Goal: Task Accomplishment & Management: Use online tool/utility

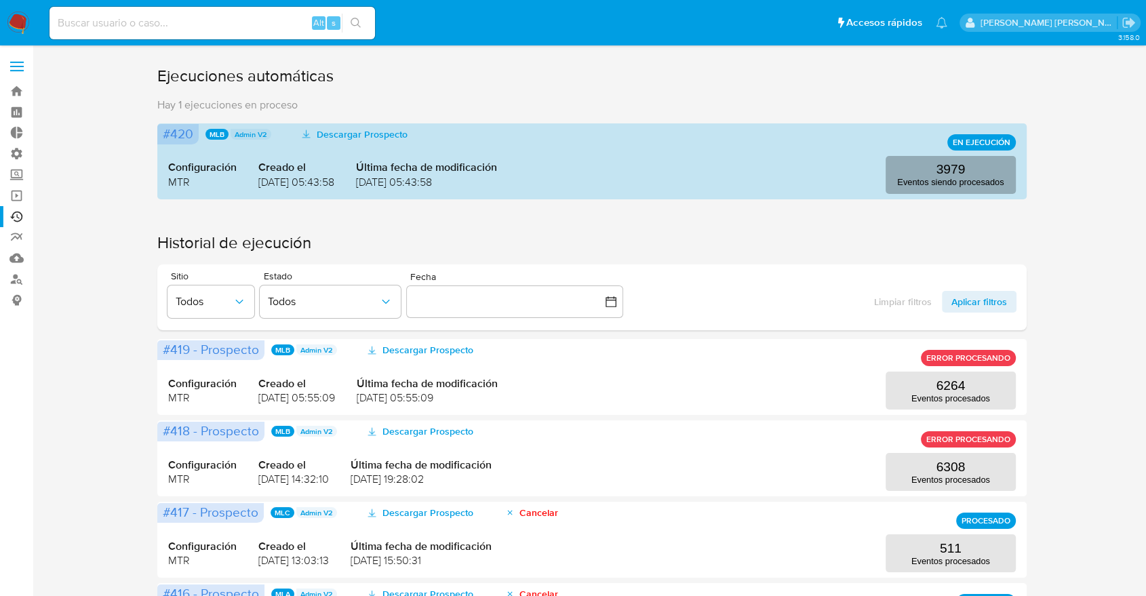
click at [943, 167] on p "3979" at bounding box center [950, 169] width 29 height 15
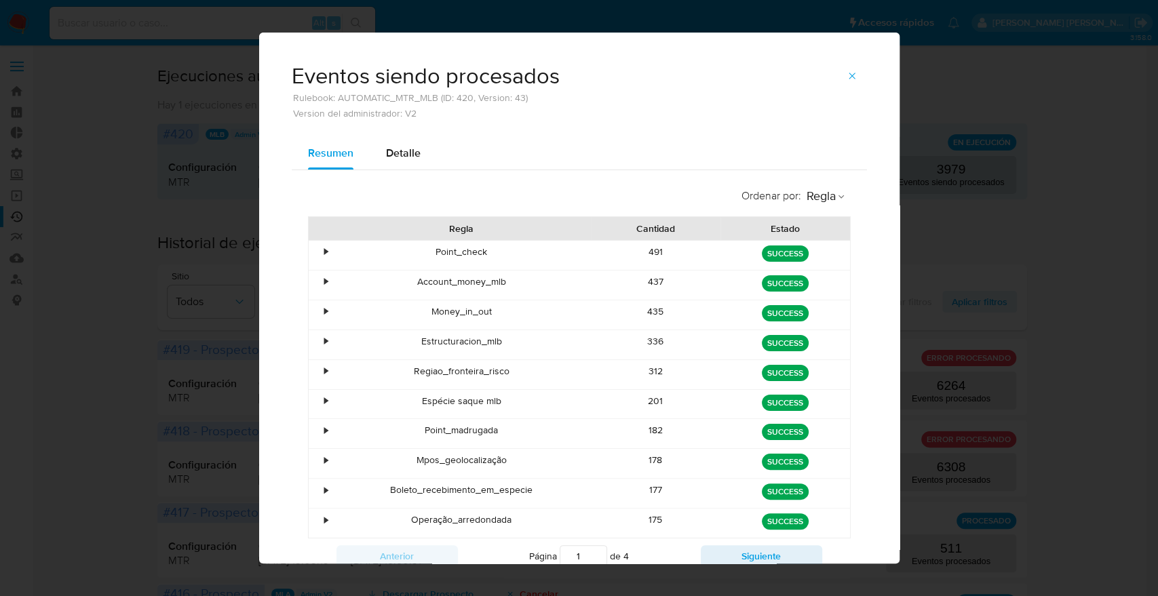
scroll to position [51, 0]
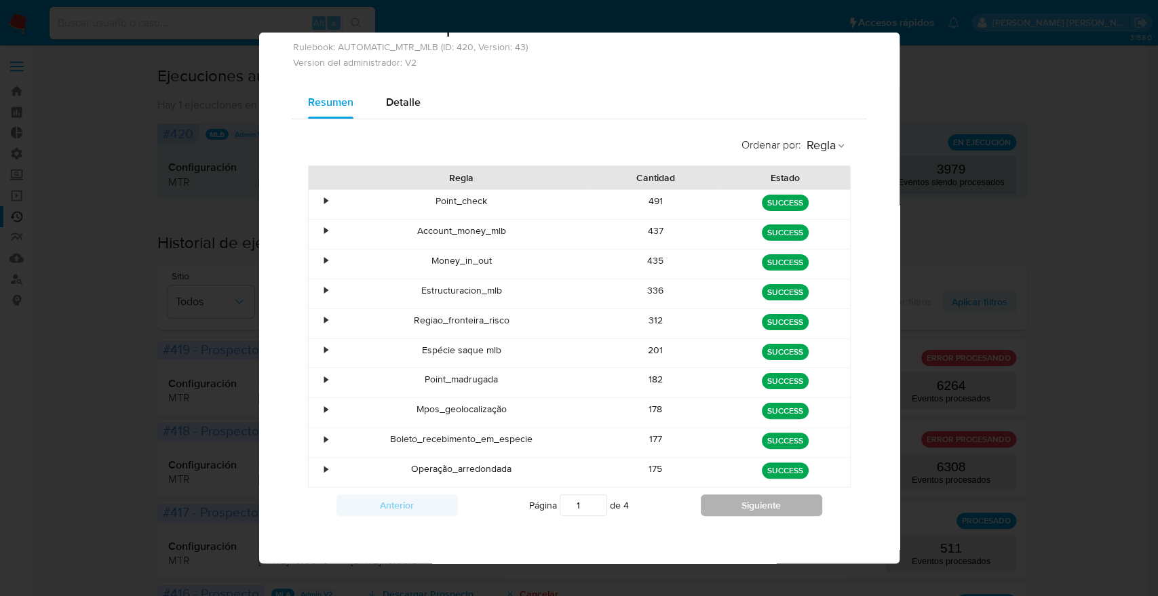
click at [747, 503] on button "Siguiente" at bounding box center [761, 505] width 121 height 22
type input "4"
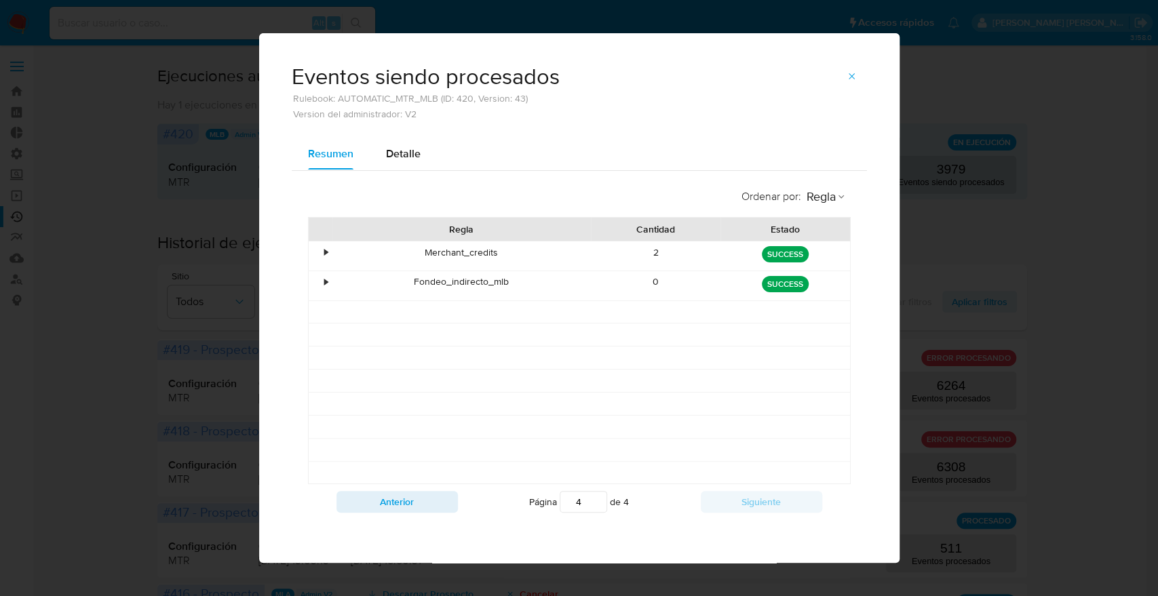
scroll to position [0, 0]
click at [849, 79] on icon "button" at bounding box center [852, 76] width 6 height 6
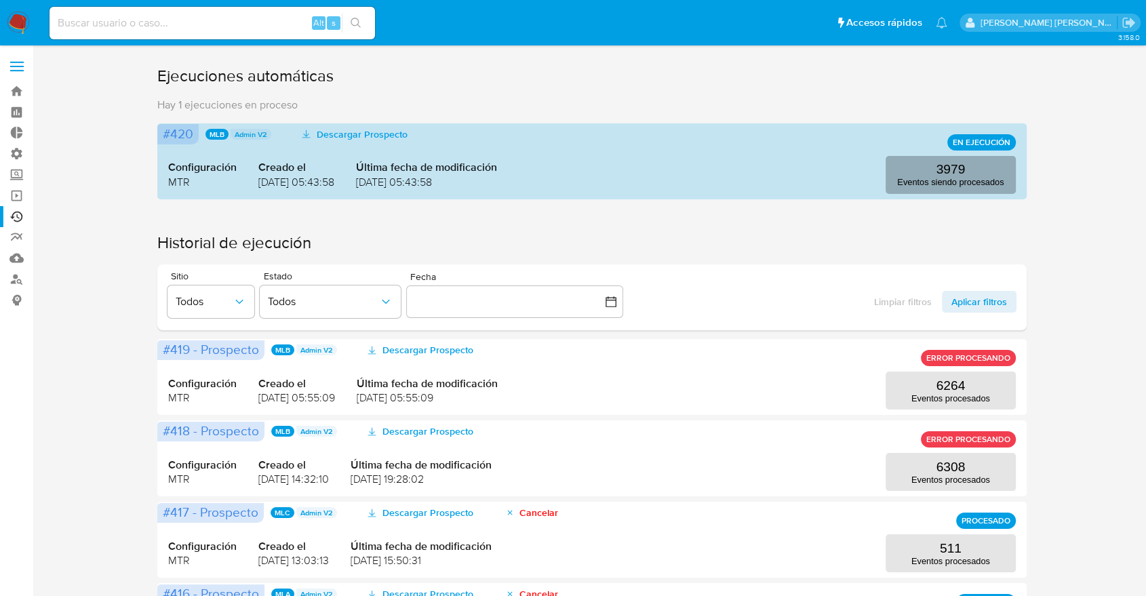
click at [931, 174] on button "3979 Eventos siendo procesados" at bounding box center [951, 175] width 130 height 38
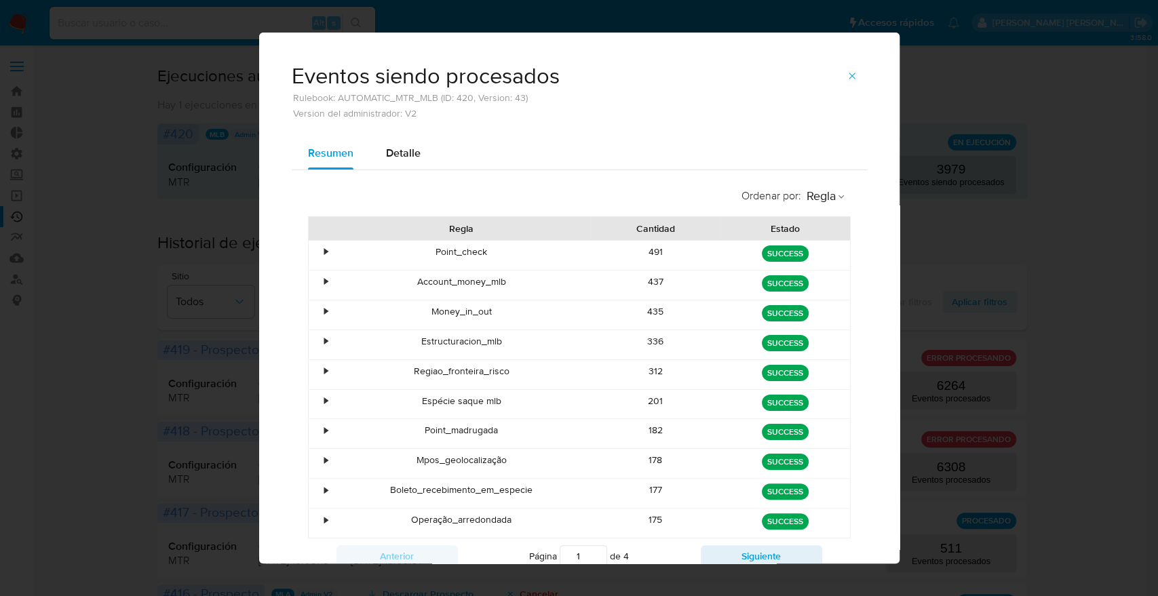
scroll to position [51, 0]
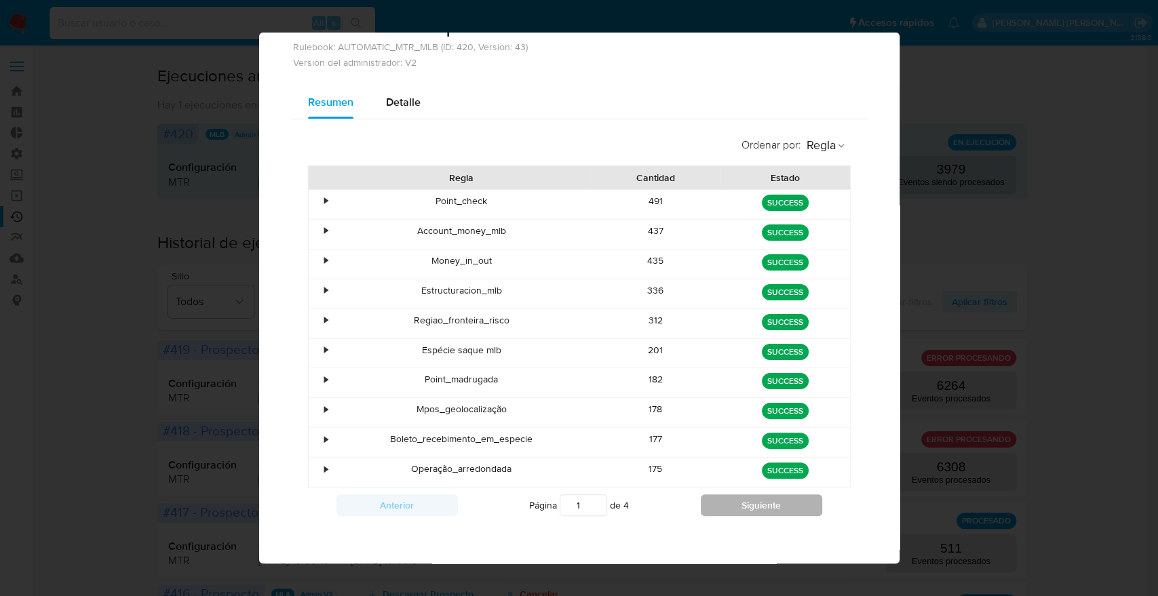
click at [729, 499] on button "Siguiente" at bounding box center [761, 505] width 121 height 22
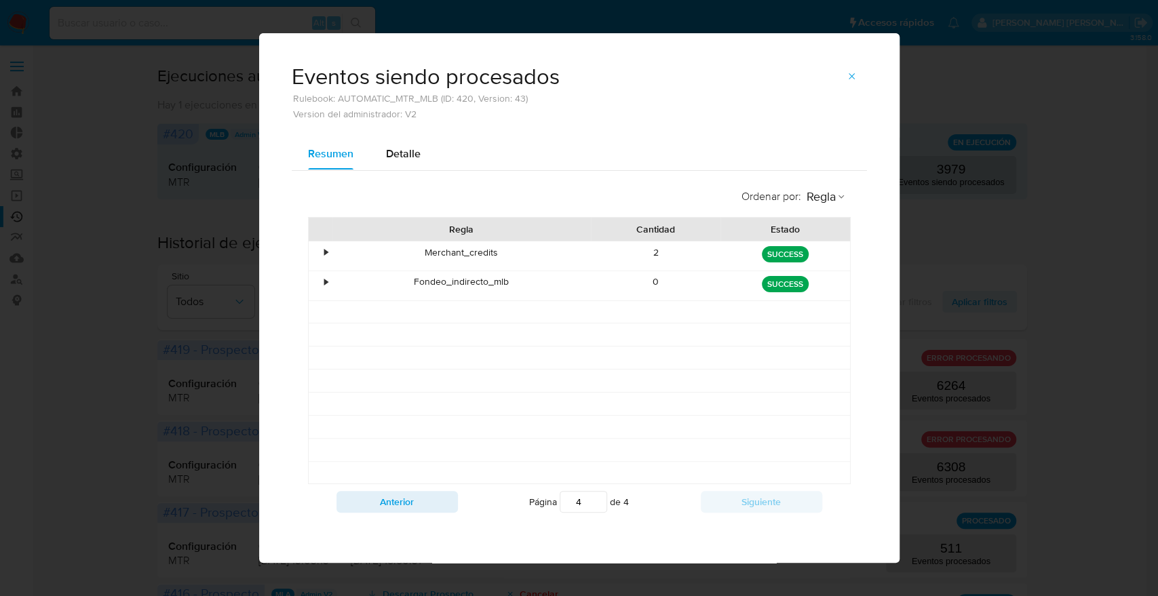
scroll to position [0, 0]
click at [421, 503] on button "Anterior" at bounding box center [396, 502] width 121 height 22
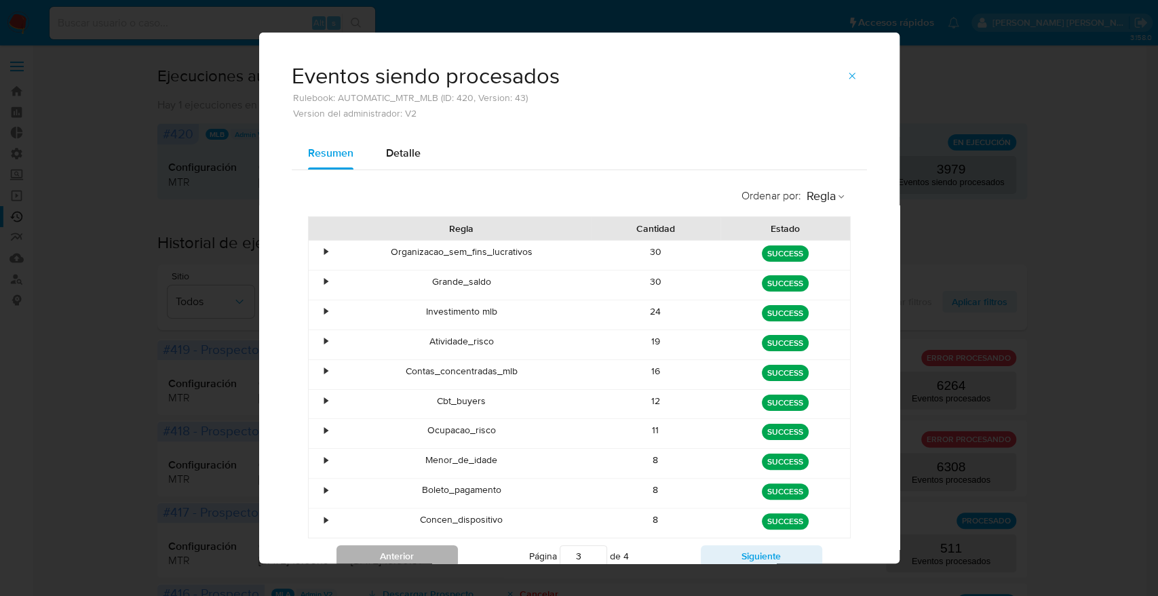
scroll to position [51, 0]
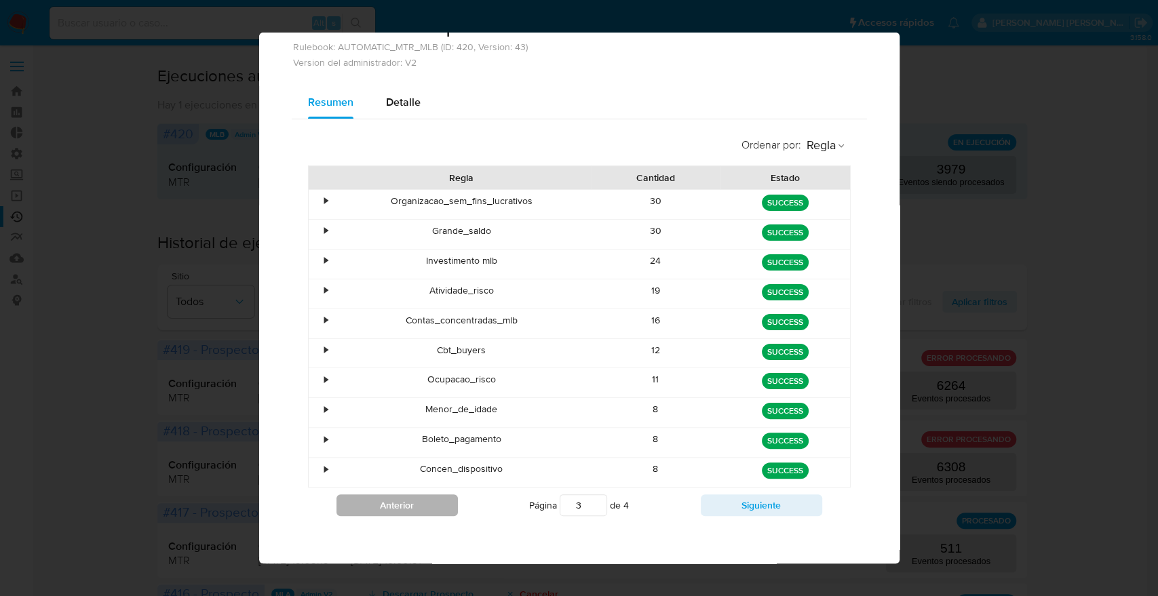
click at [406, 500] on button "Anterior" at bounding box center [396, 505] width 121 height 22
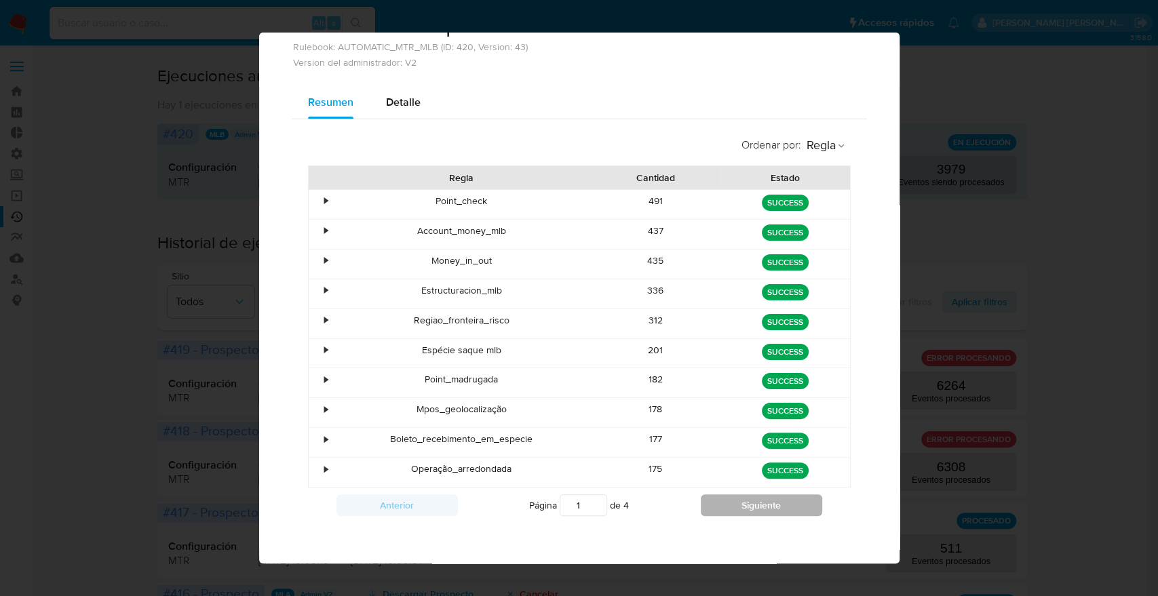
click at [754, 499] on button "Siguiente" at bounding box center [761, 505] width 121 height 22
type input "4"
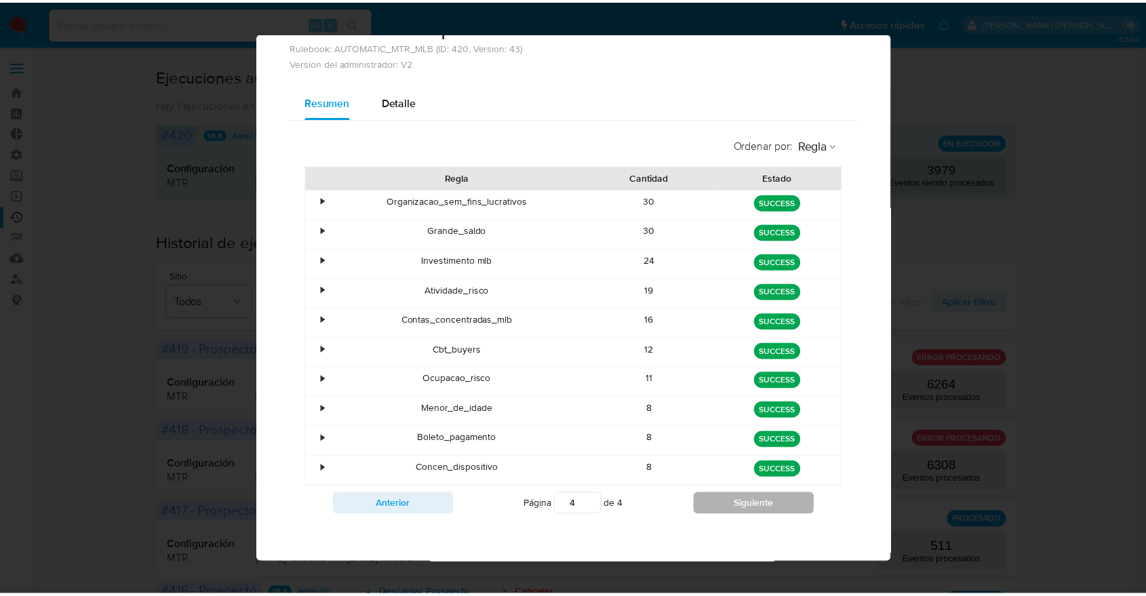
scroll to position [0, 0]
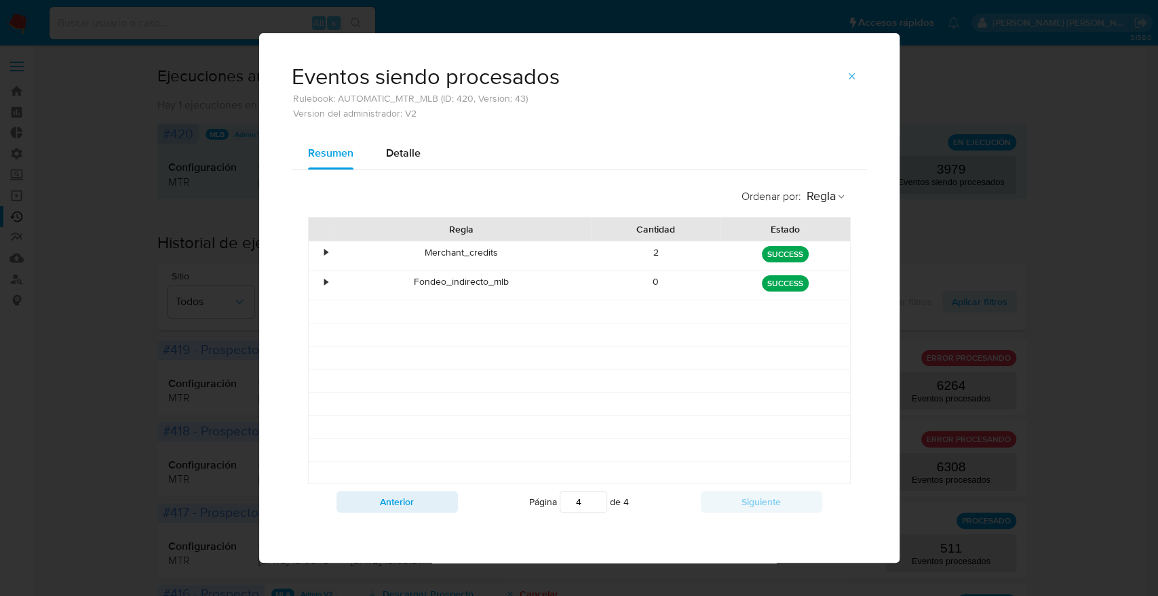
click at [856, 81] on icon "button" at bounding box center [851, 76] width 11 height 11
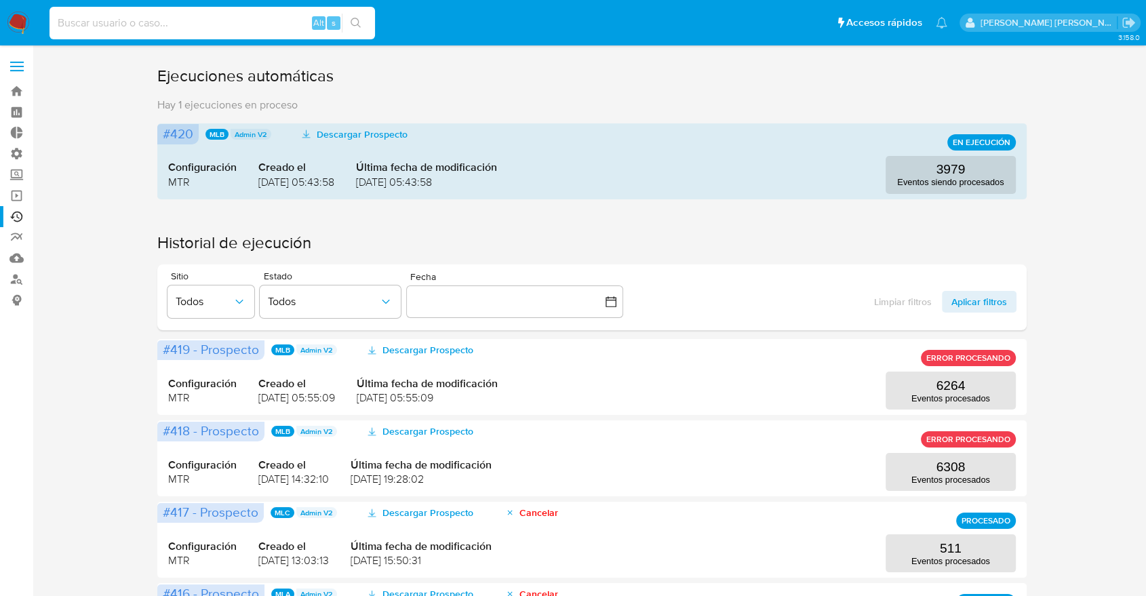
click at [182, 20] on input at bounding box center [213, 23] width 326 height 18
paste input "11070845"
type input "11070845"
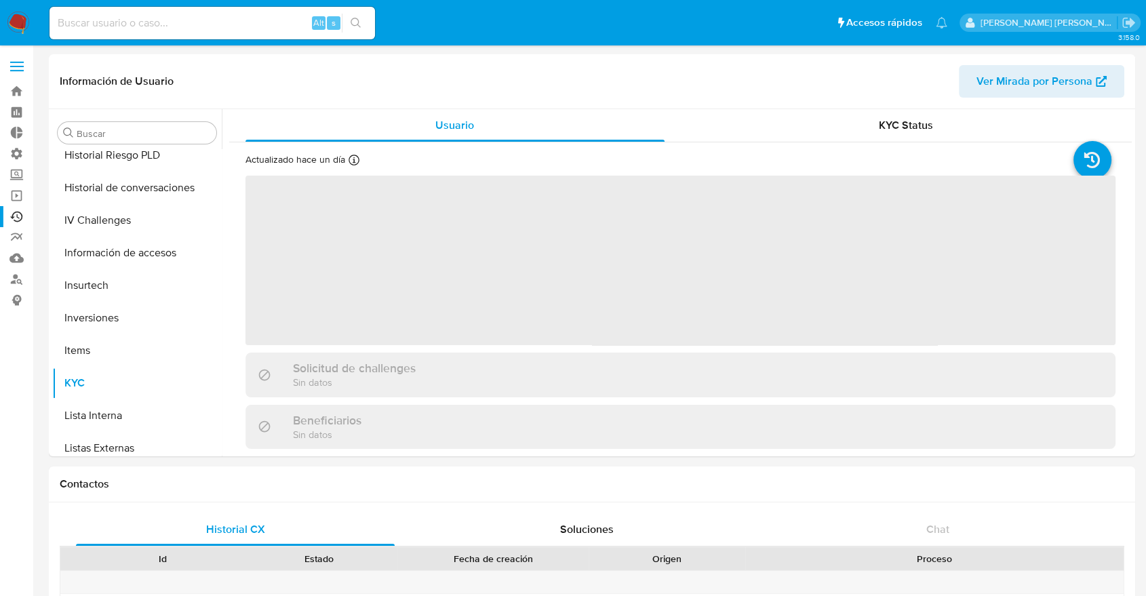
scroll to position [638, 0]
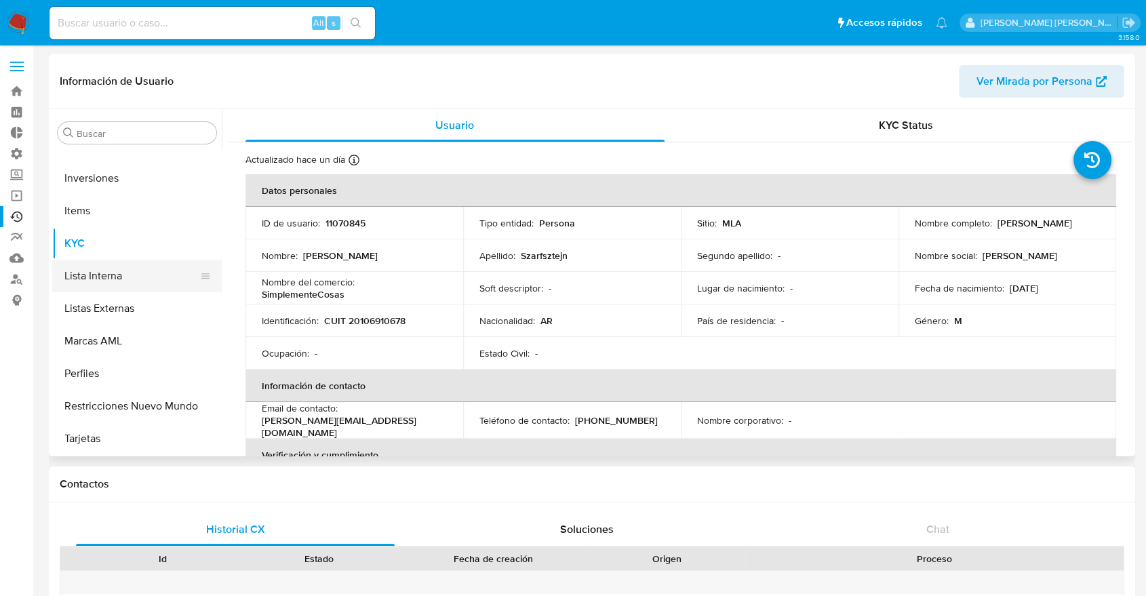
select select "10"
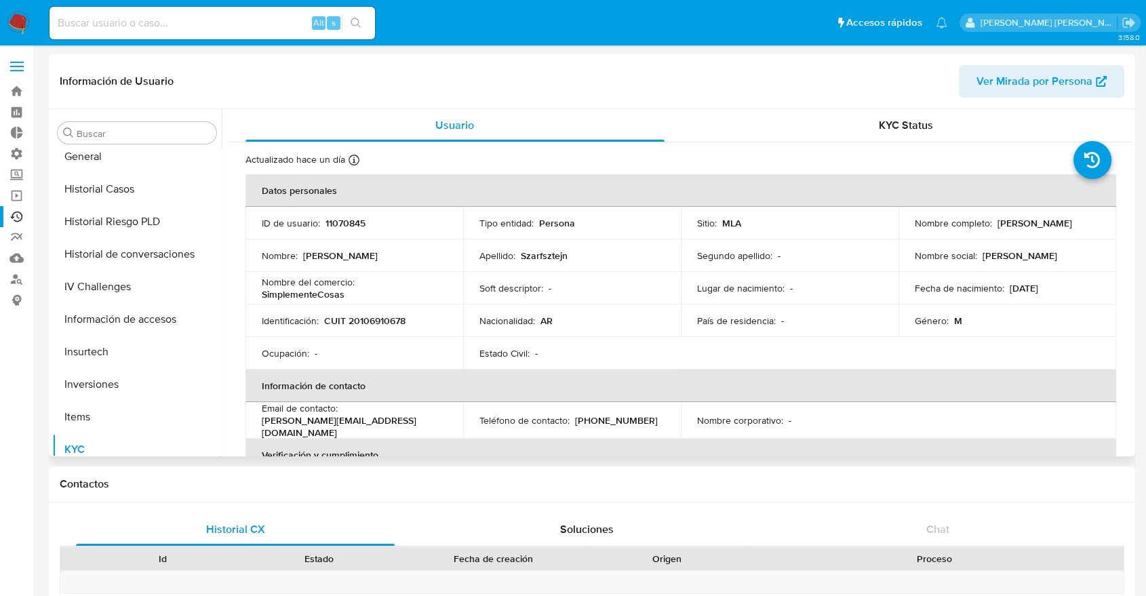
scroll to position [430, 0]
click at [136, 222] on button "Historial Riesgo PLD" at bounding box center [131, 224] width 159 height 33
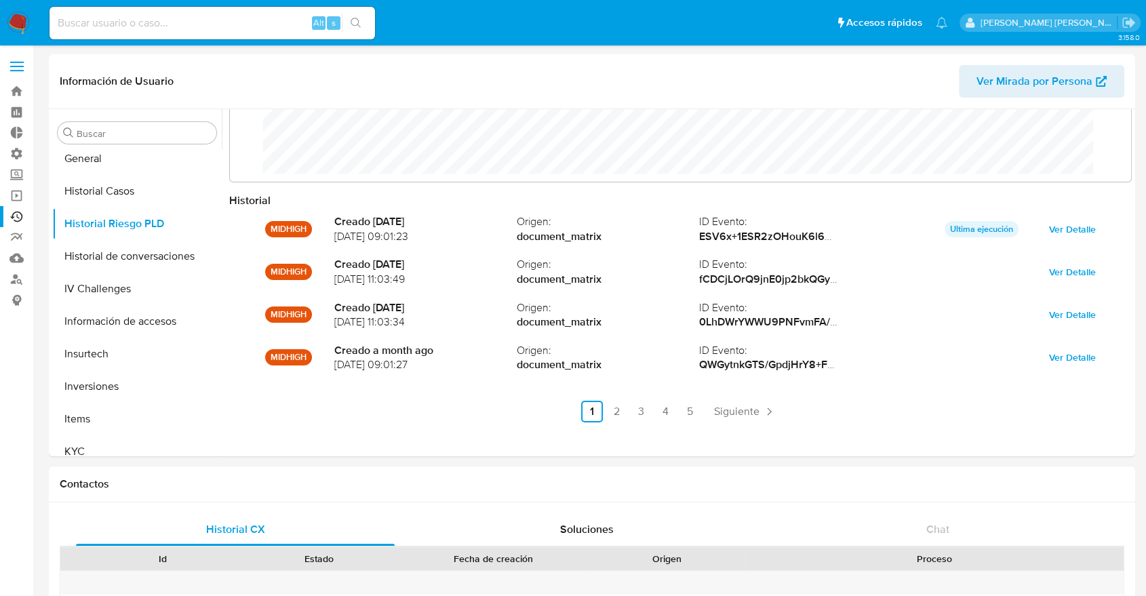
scroll to position [71, 0]
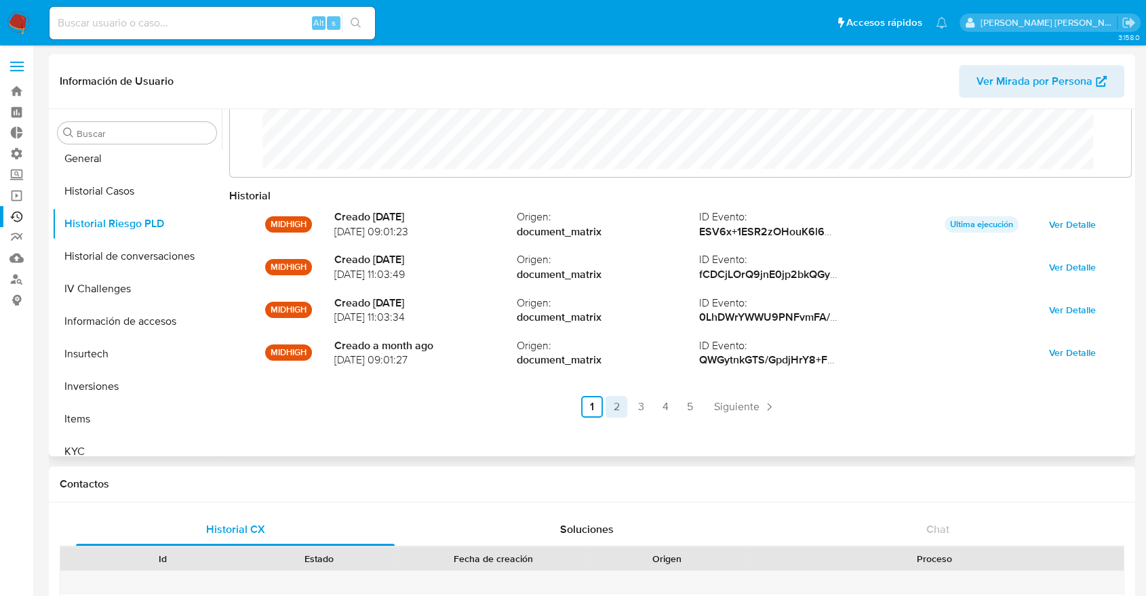
click at [616, 410] on link "2" at bounding box center [617, 407] width 22 height 22
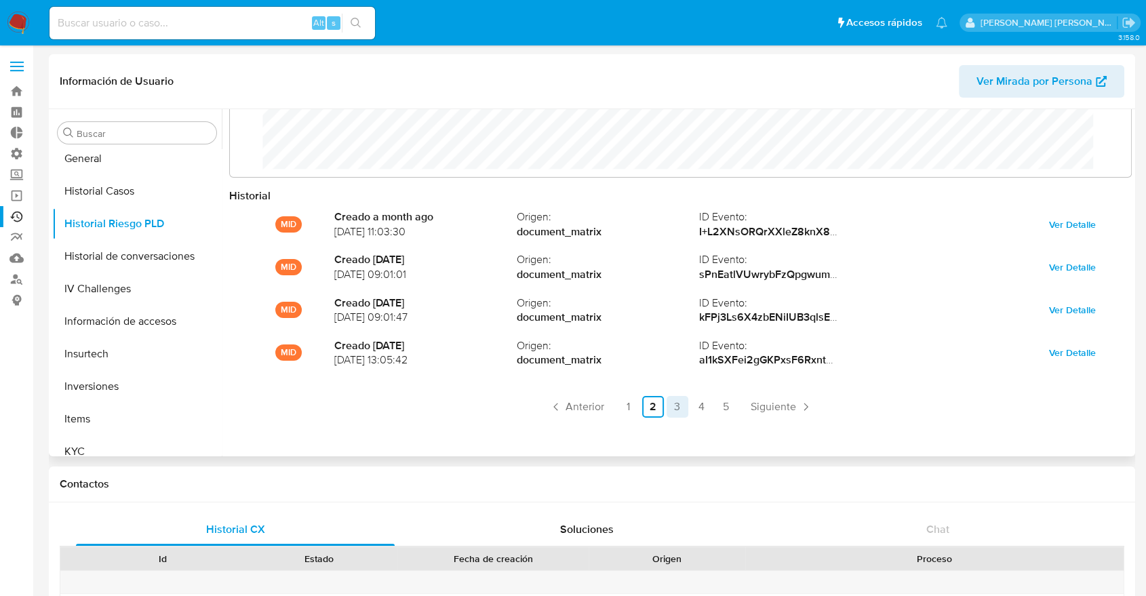
click at [681, 408] on link "3" at bounding box center [678, 407] width 22 height 22
click at [695, 409] on link "4" at bounding box center [702, 407] width 22 height 22
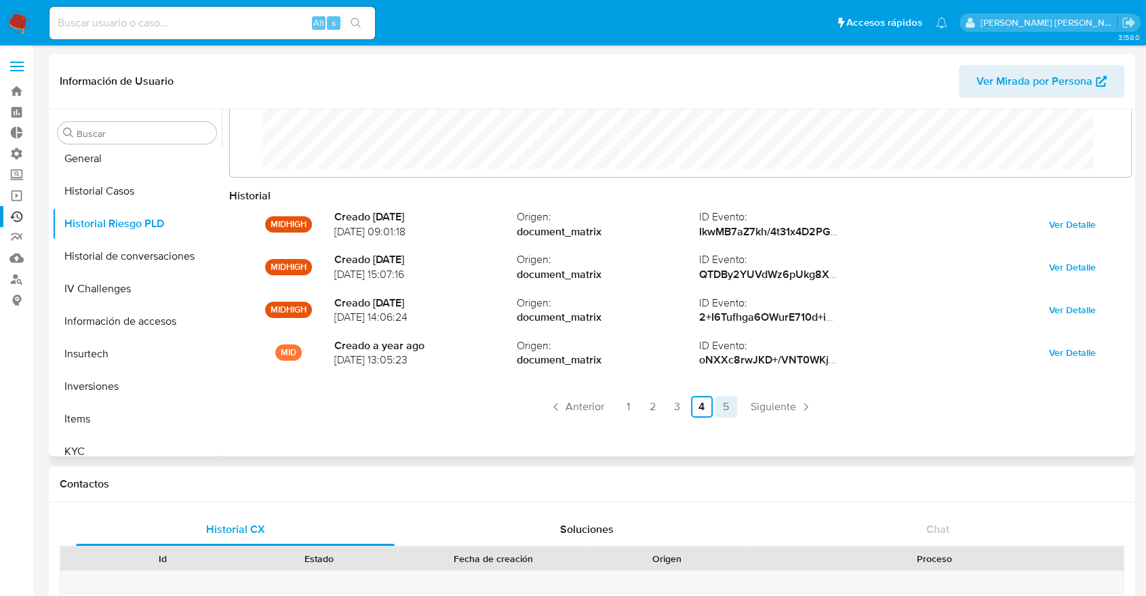
click at [725, 407] on link "5" at bounding box center [727, 407] width 22 height 22
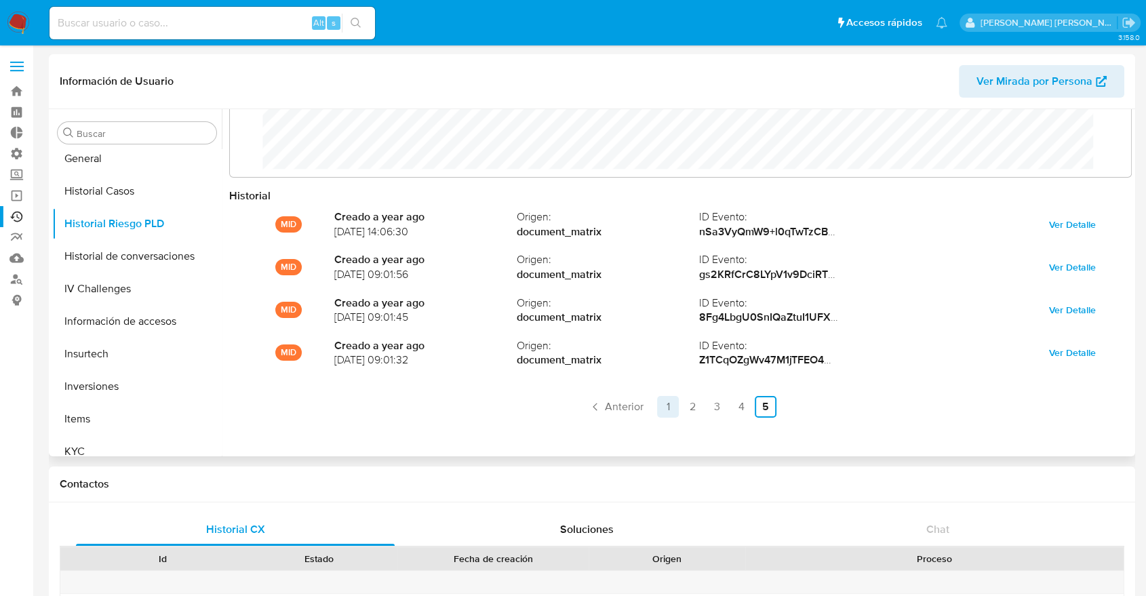
click at [665, 404] on link "1" at bounding box center [668, 407] width 22 height 22
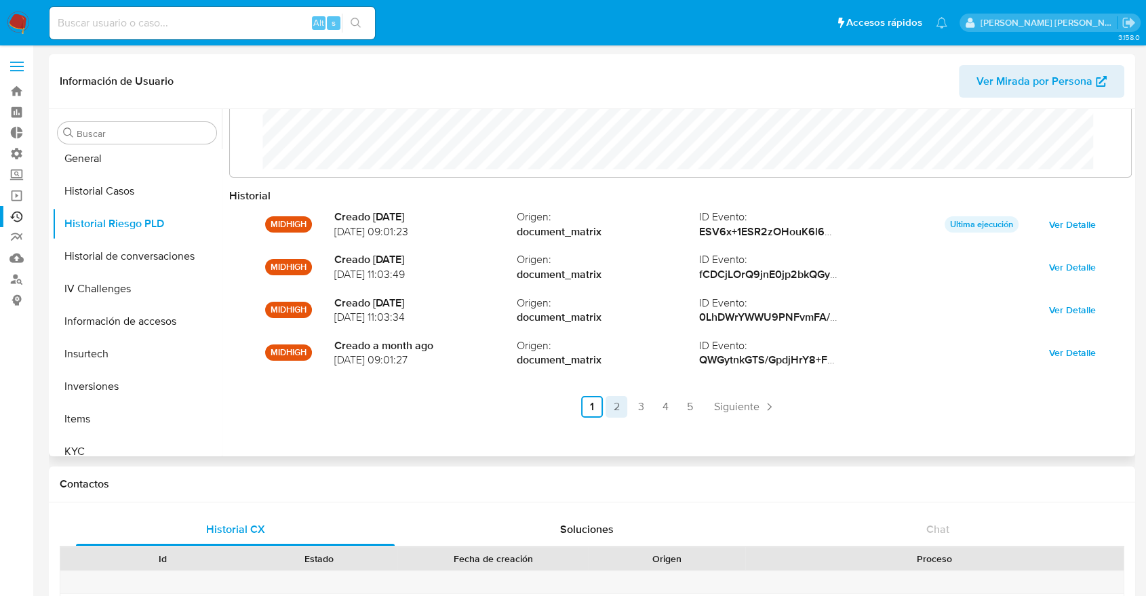
click at [612, 406] on link "2" at bounding box center [617, 407] width 22 height 22
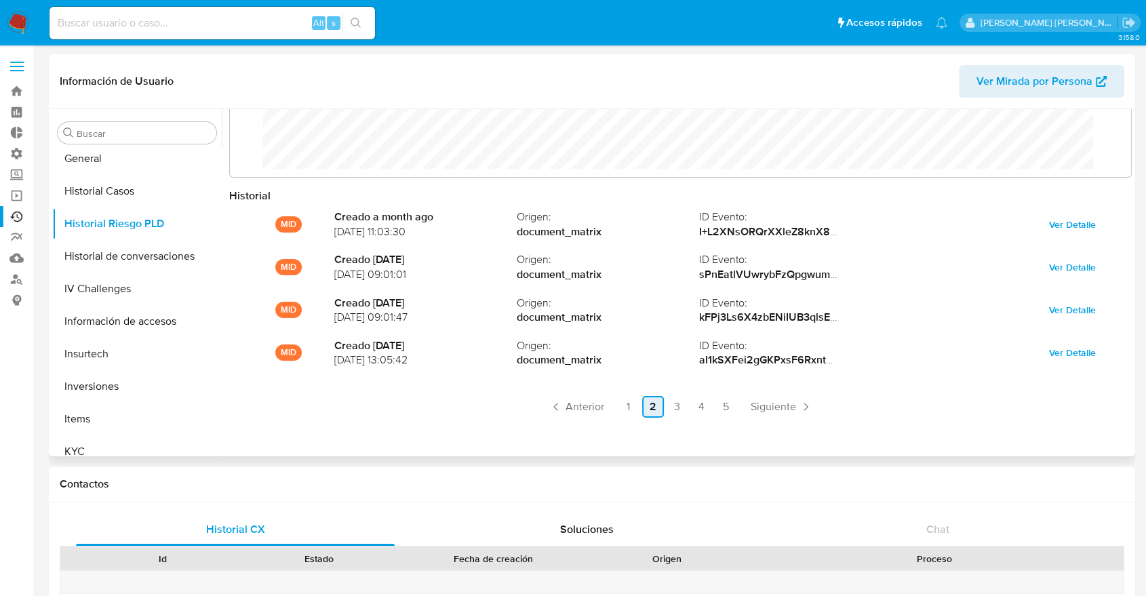
click at [642, 406] on link "2" at bounding box center [653, 407] width 22 height 22
click at [674, 408] on link "3" at bounding box center [678, 407] width 22 height 22
click at [701, 408] on link "4" at bounding box center [702, 407] width 22 height 22
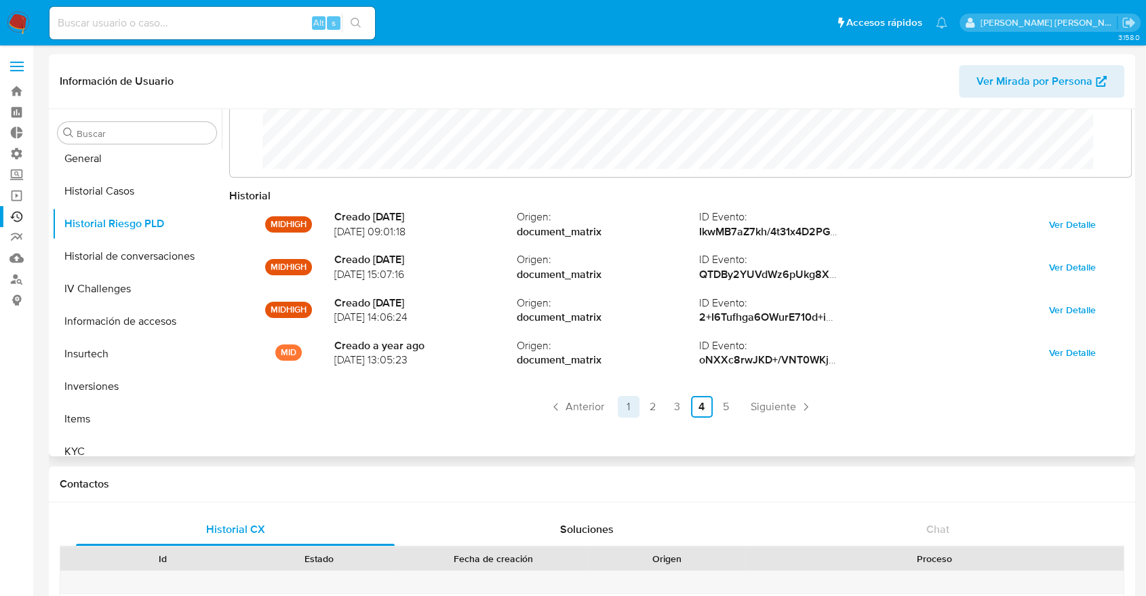
click at [618, 402] on link "1" at bounding box center [629, 407] width 22 height 22
click at [14, 213] on link "Ejecuciones automáticas" at bounding box center [80, 216] width 161 height 21
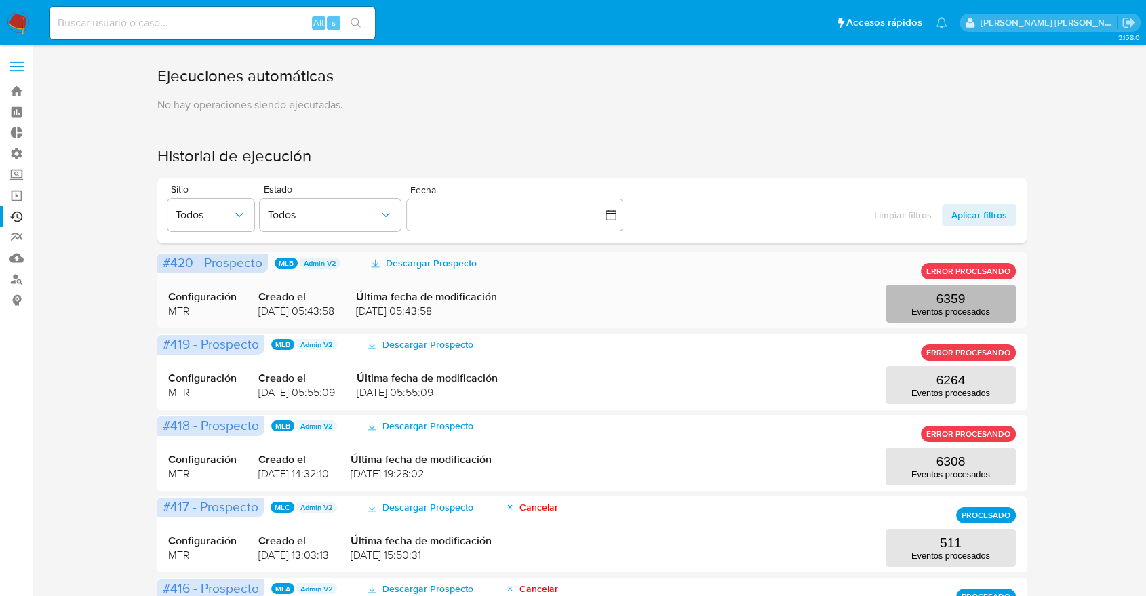
click at [988, 298] on button "6359 Eventos procesados" at bounding box center [951, 304] width 130 height 38
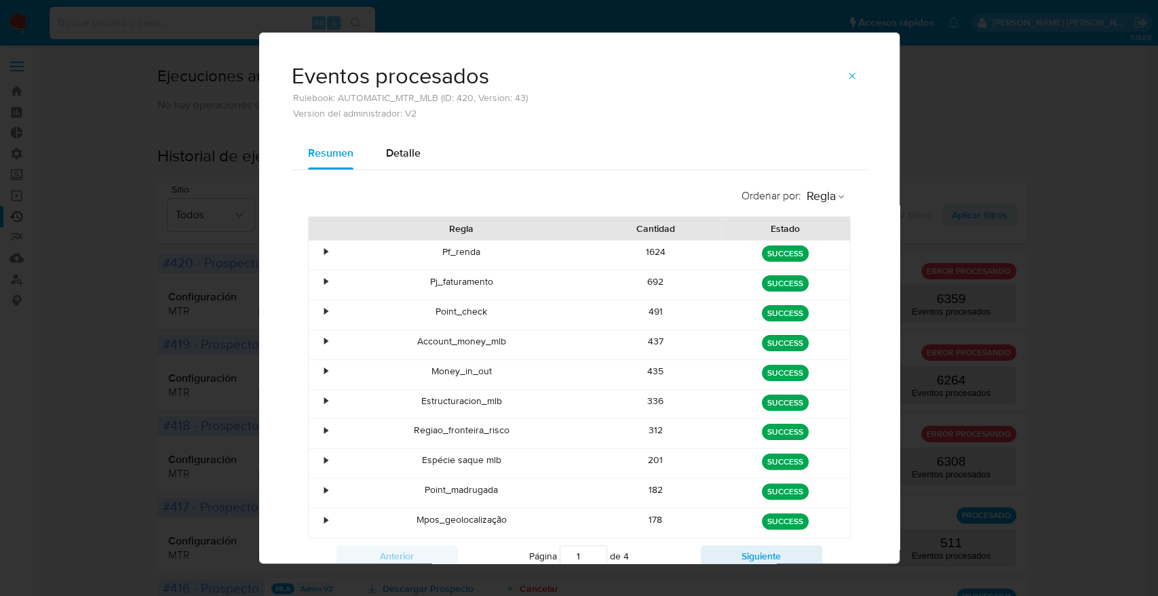
scroll to position [51, 0]
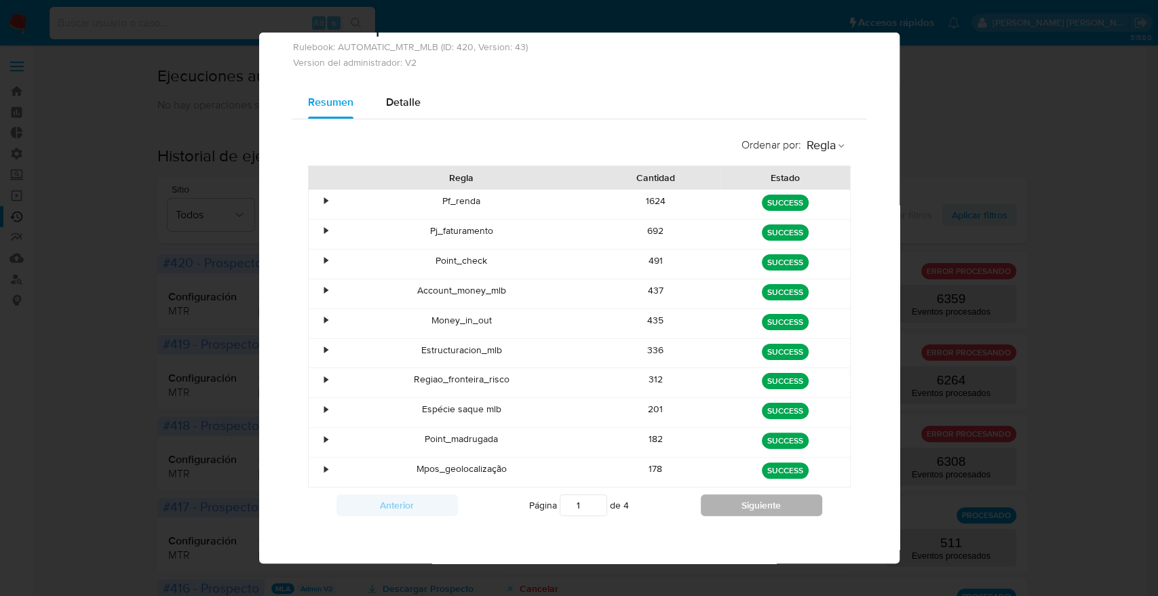
click at [760, 503] on button "Siguiente" at bounding box center [761, 505] width 121 height 22
click at [760, 505] on button "Siguiente" at bounding box center [761, 505] width 121 height 22
type input "4"
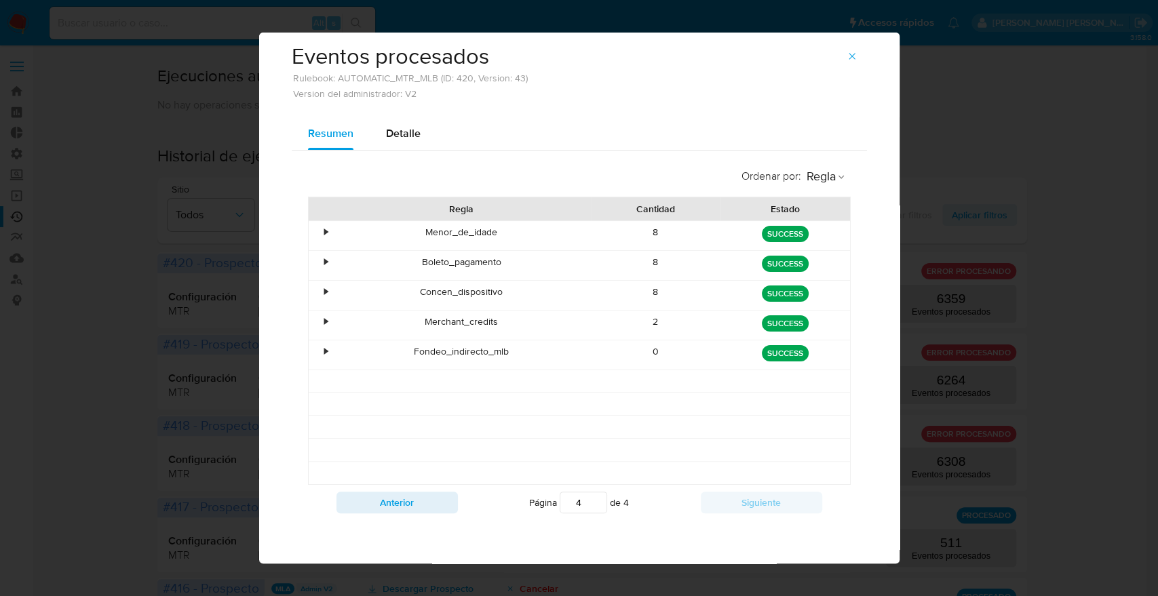
scroll to position [18, 0]
click at [846, 65] on span "button" at bounding box center [851, 58] width 11 height 19
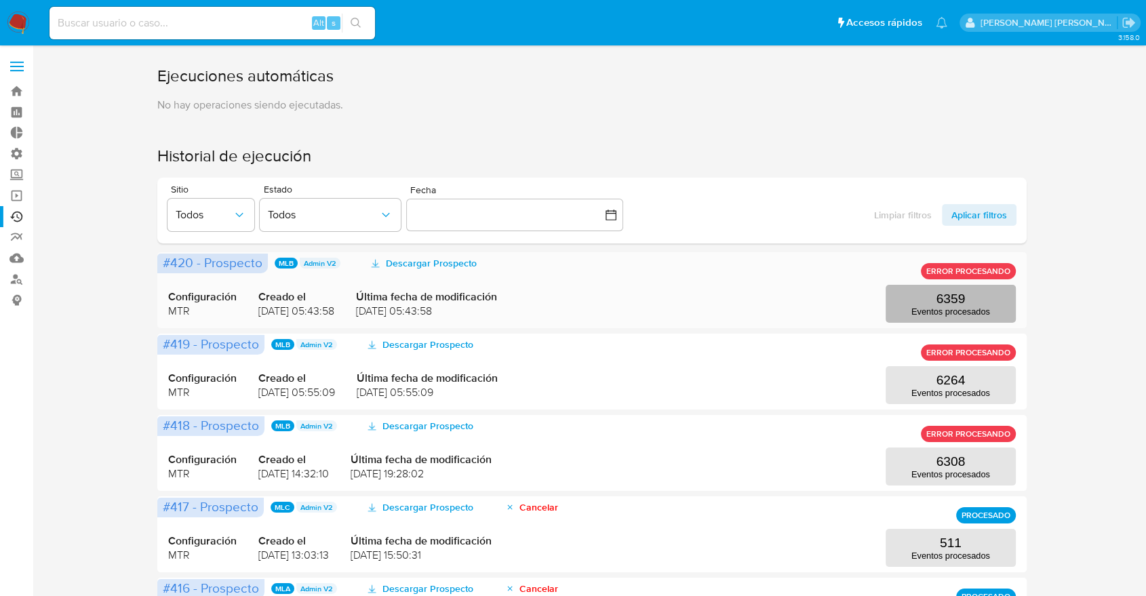
click at [967, 310] on p "Eventos procesados" at bounding box center [951, 312] width 79 height 10
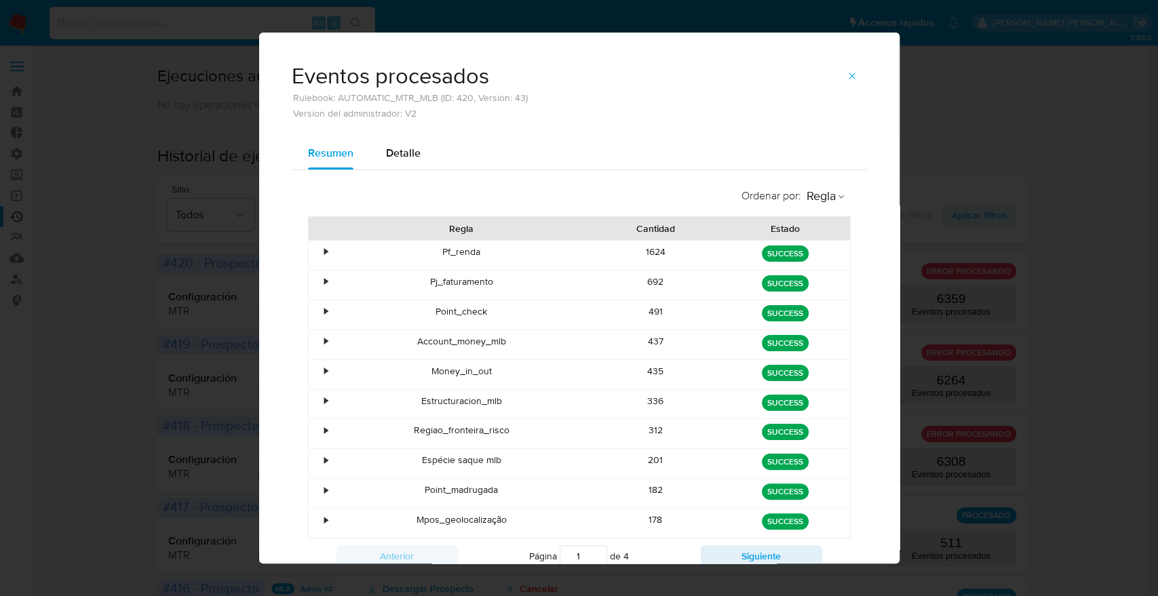
scroll to position [51, 0]
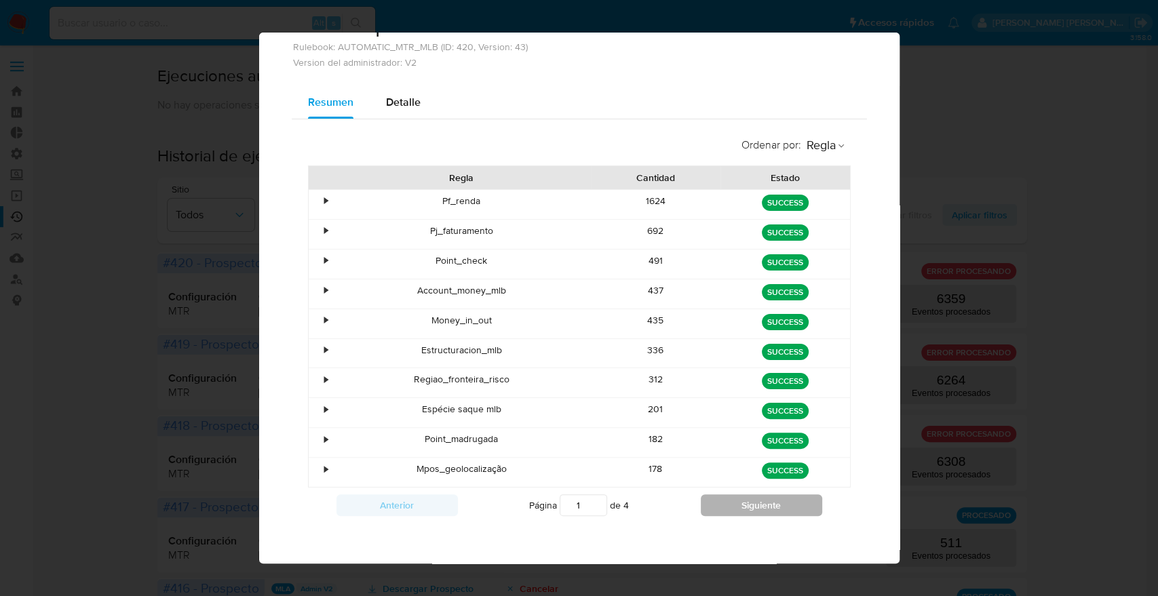
click at [745, 510] on button "Siguiente" at bounding box center [761, 505] width 121 height 22
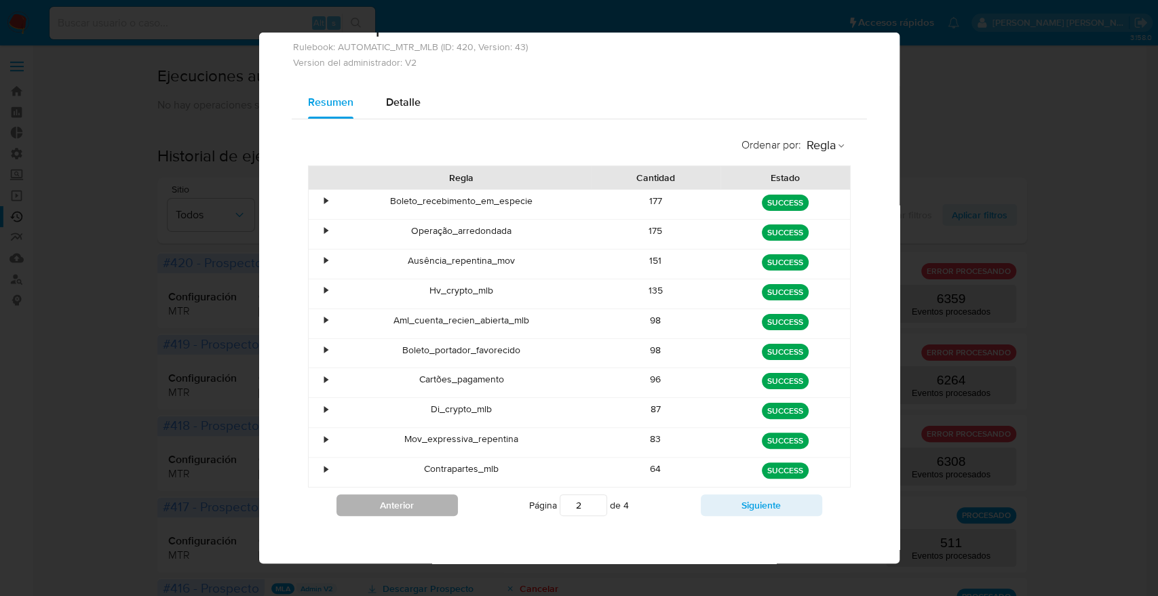
click at [362, 503] on button "Anterior" at bounding box center [396, 505] width 121 height 22
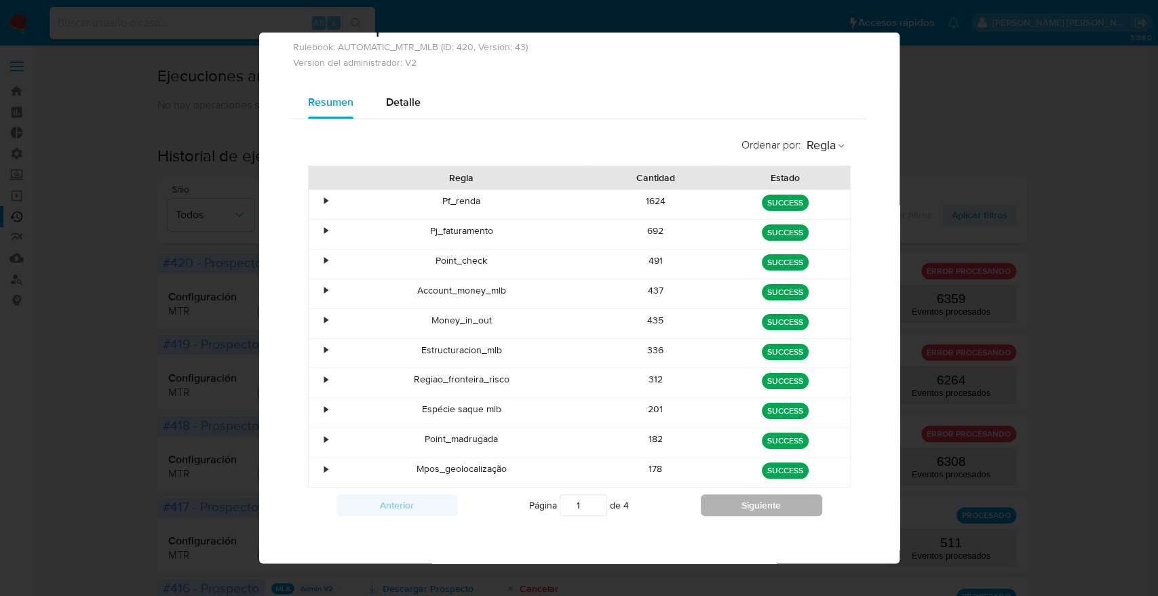
click at [791, 496] on button "Siguiente" at bounding box center [761, 505] width 121 height 22
type input "4"
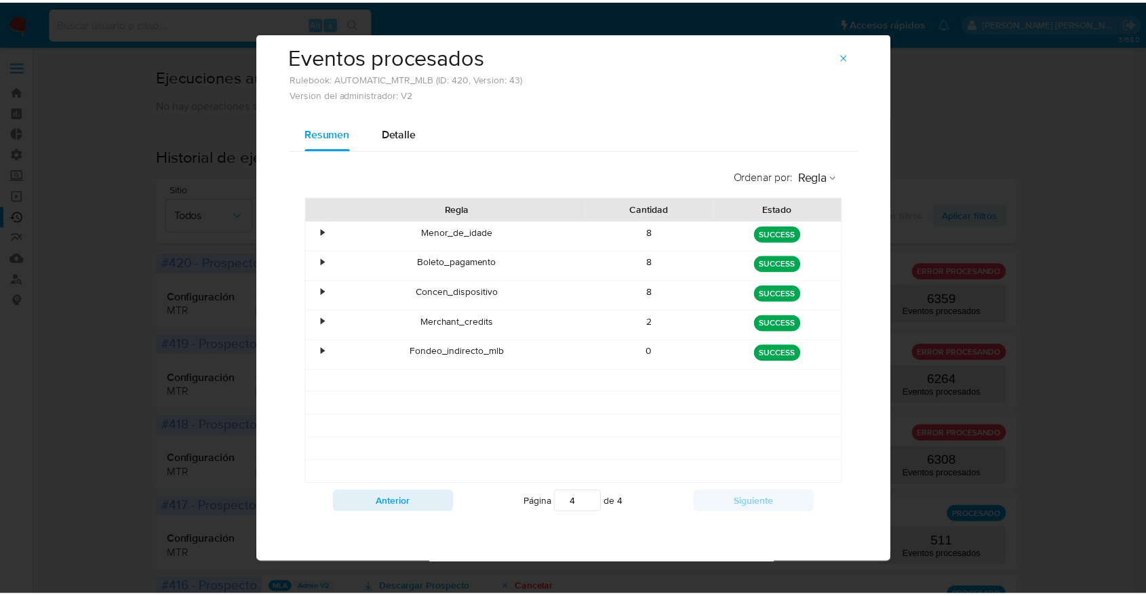
scroll to position [18, 0]
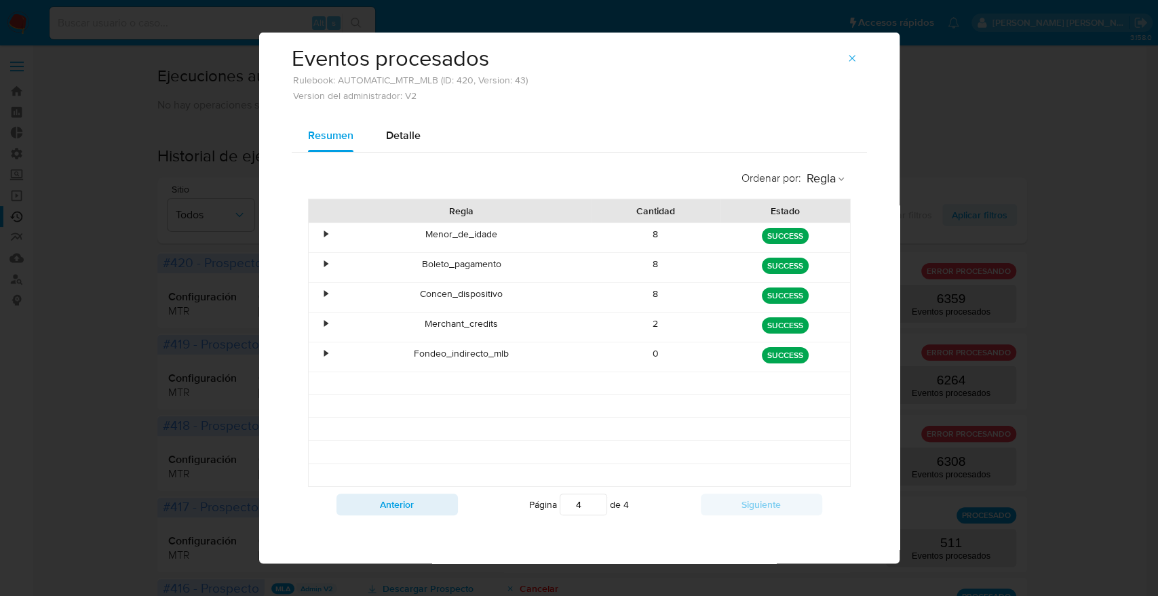
click at [64, 338] on div "Eventos procesados Rulebook: AUTOMATIC_MTR_MLB (ID: 420, Version: 43) Version d…" at bounding box center [579, 298] width 1158 height 596
click at [849, 56] on icon "button" at bounding box center [852, 58] width 6 height 6
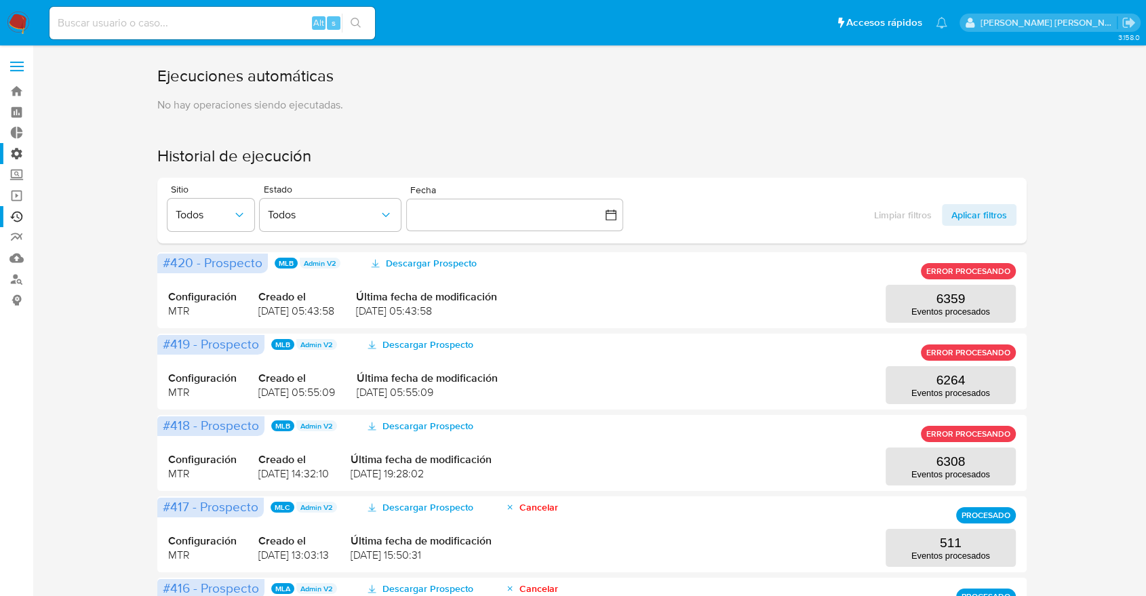
click at [12, 159] on label "Administración" at bounding box center [80, 153] width 161 height 21
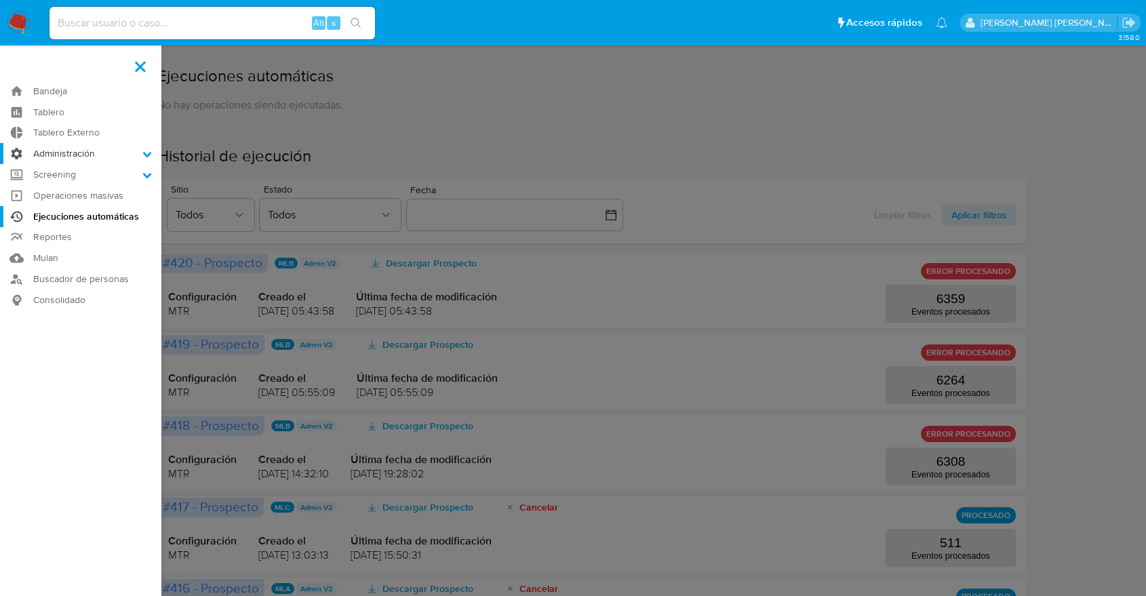
click at [0, 0] on input "Administración" at bounding box center [0, 0] width 0 height 0
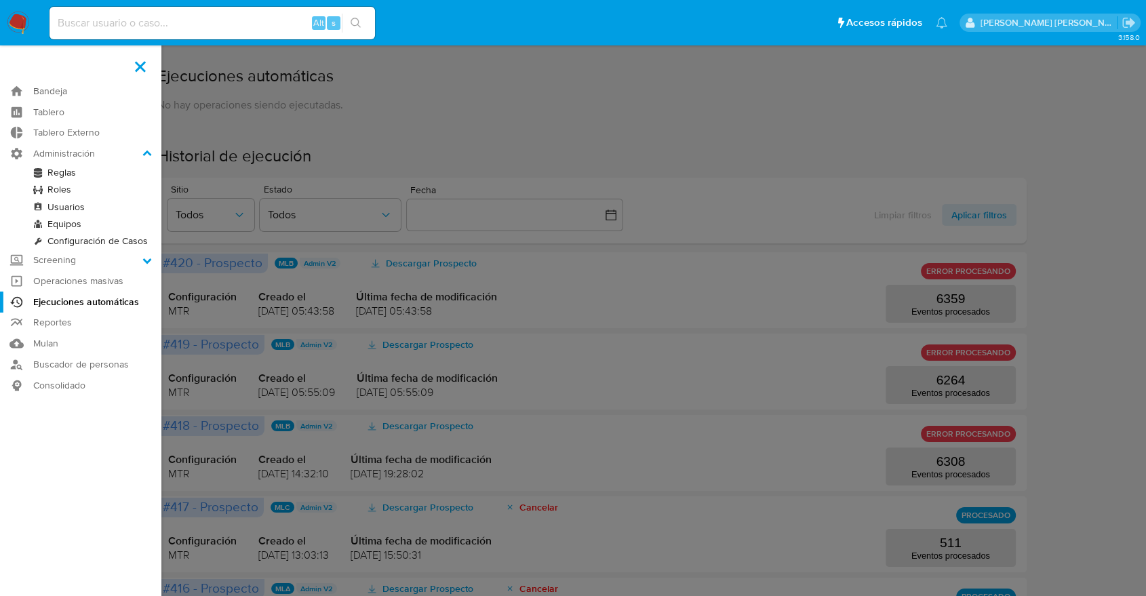
click at [64, 170] on link "Reglas" at bounding box center [80, 172] width 161 height 17
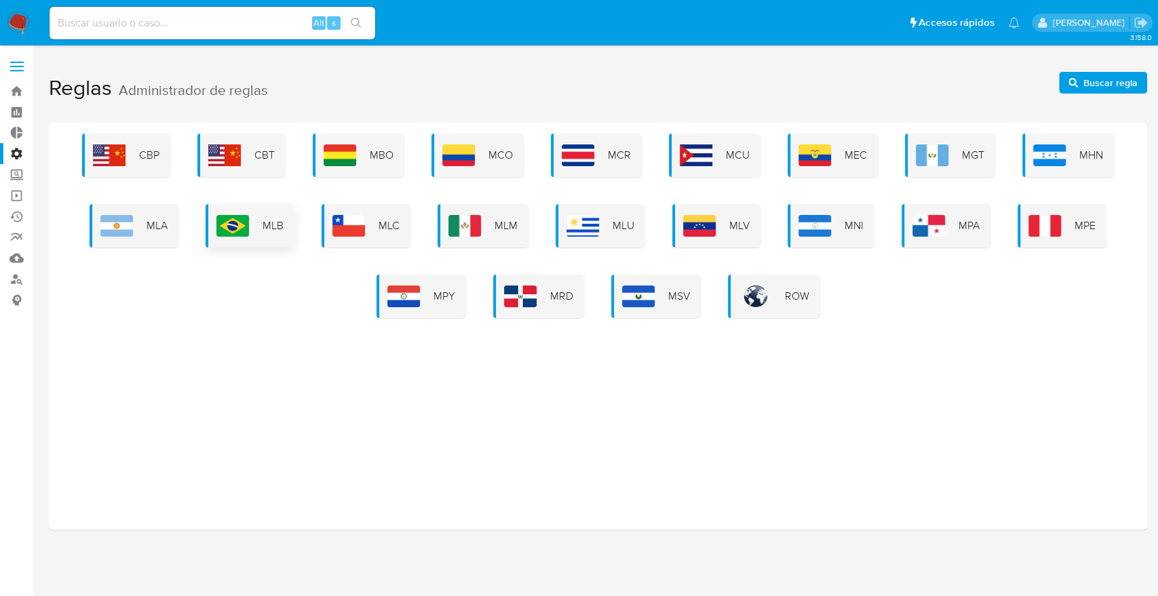
click at [263, 227] on span "MLB" at bounding box center [272, 225] width 21 height 15
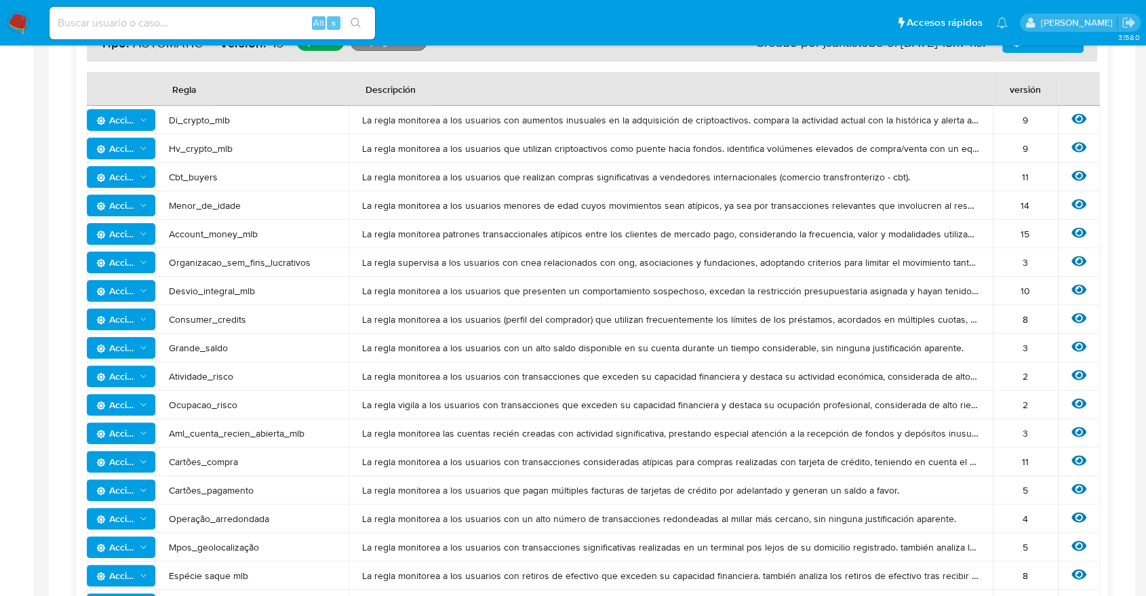
scroll to position [296, 0]
drag, startPoint x: 214, startPoint y: 571, endPoint x: 269, endPoint y: 572, distance: 54.3
click at [269, 572] on span "Espécie saque mlb" at bounding box center [252, 575] width 166 height 12
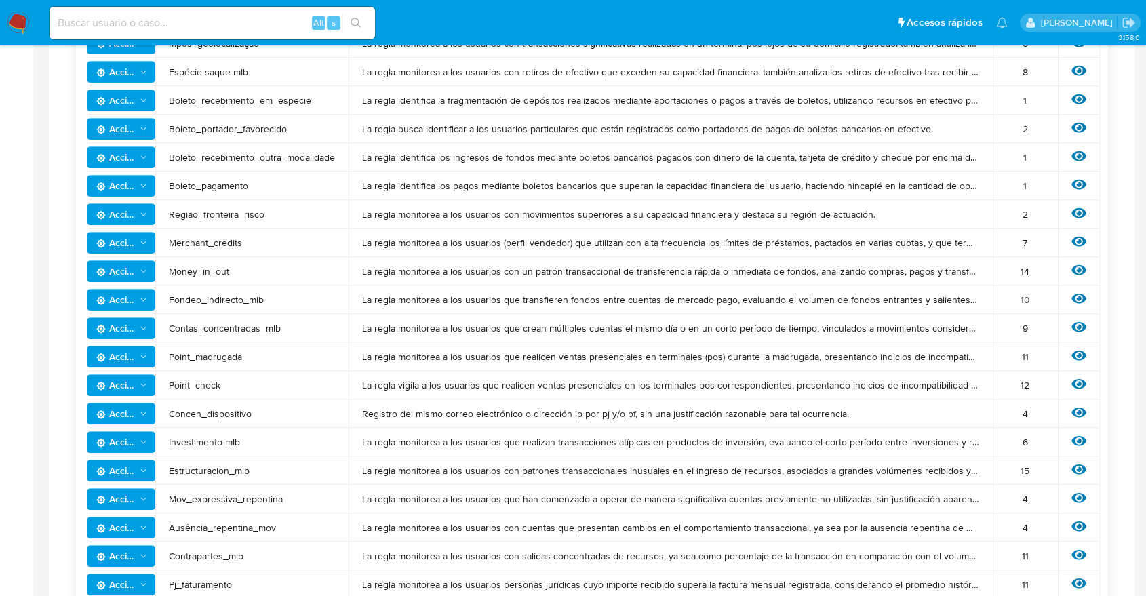
scroll to position [801, 0]
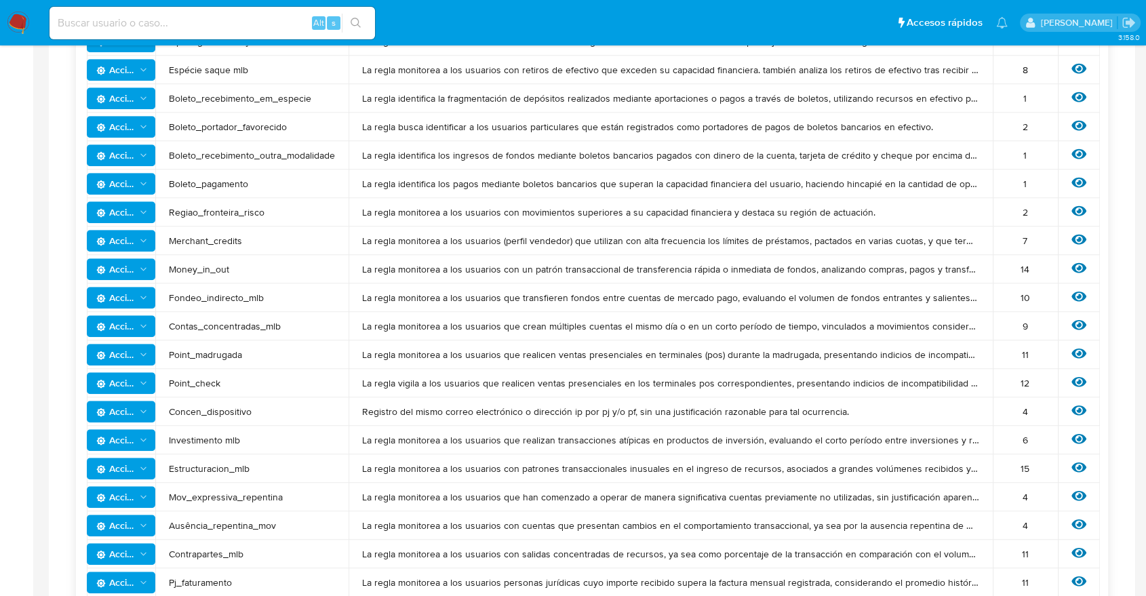
drag, startPoint x: 226, startPoint y: 494, endPoint x: 278, endPoint y: 492, distance: 52.3
click at [278, 492] on span "Mov_expressiva_repentina" at bounding box center [252, 497] width 166 height 12
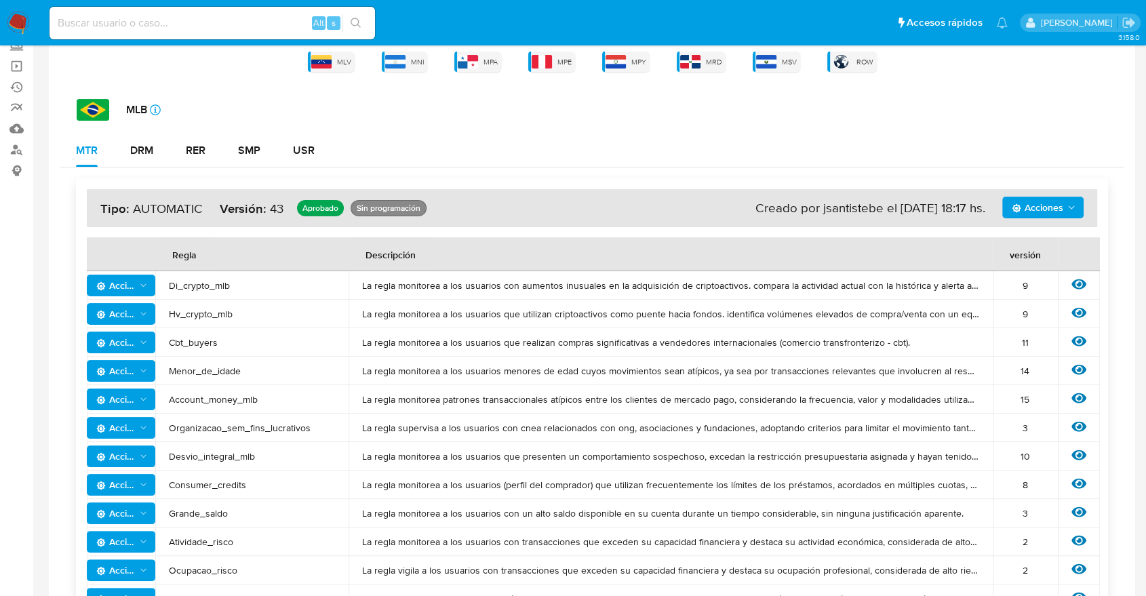
scroll to position [0, 0]
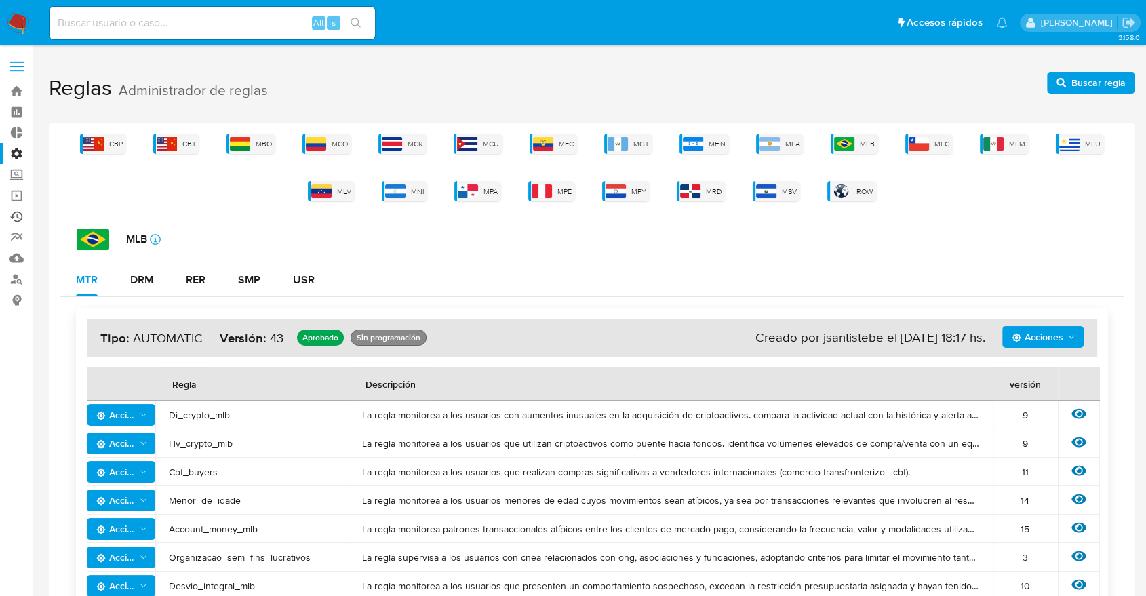
click at [18, 211] on link "Ejecuciones automáticas" at bounding box center [80, 216] width 161 height 21
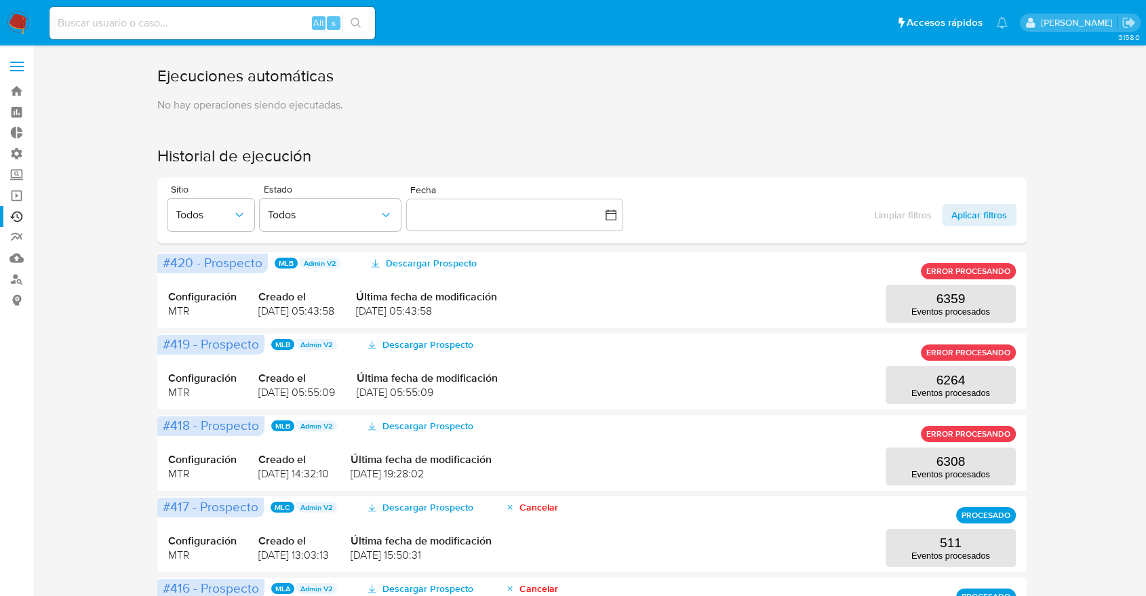
click at [49, 171] on div "Ejecuciones automáticas No hay operaciones siendo ejecutadas. Historial de ejec…" at bounding box center [592, 584] width 1087 height 1039
